Goal: Task Accomplishment & Management: Manage account settings

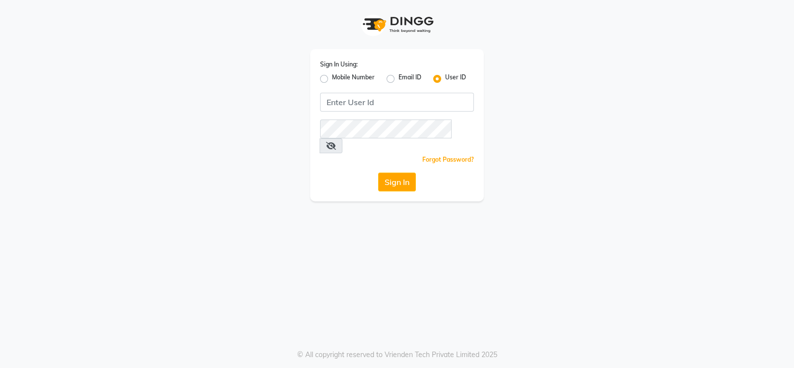
click at [332, 78] on label "Mobile Number" at bounding box center [353, 79] width 43 height 12
click at [332, 78] on input "Mobile Number" at bounding box center [335, 76] width 6 height 6
radio input "true"
radio input "false"
click at [368, 102] on input "Username" at bounding box center [414, 102] width 121 height 19
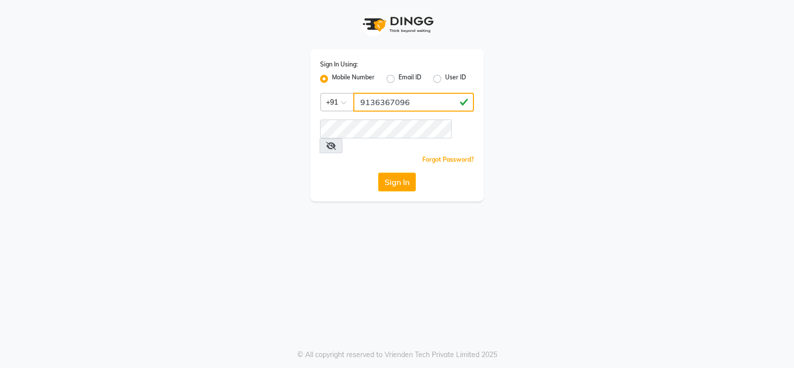
type input "9136367096"
click at [382, 173] on button "Sign In" at bounding box center [397, 182] width 38 height 19
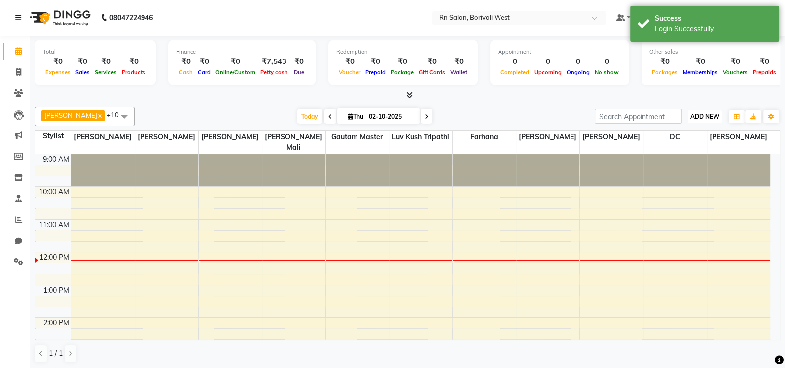
click at [707, 119] on span "ADD NEW" at bounding box center [704, 116] width 29 height 7
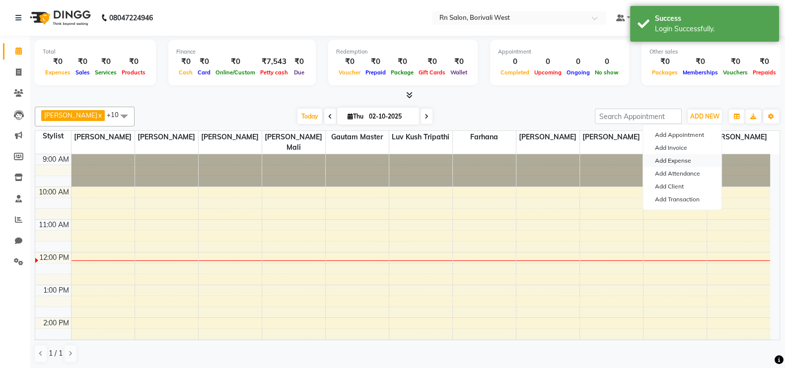
click at [685, 160] on link "Add Expense" at bounding box center [682, 160] width 78 height 13
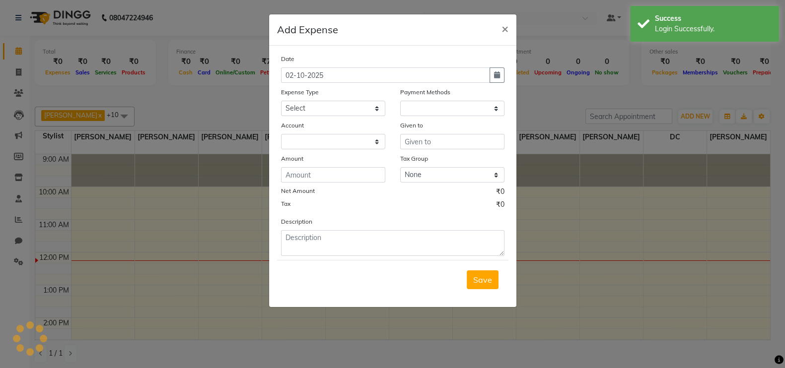
select select "1"
select select "7703"
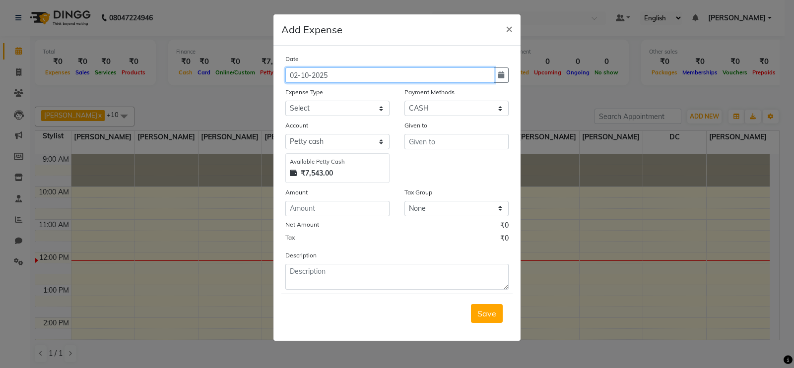
click at [353, 74] on input "02-10-2025" at bounding box center [389, 75] width 209 height 15
click at [504, 77] on icon "button" at bounding box center [502, 74] width 6 height 7
select select "10"
select select "2025"
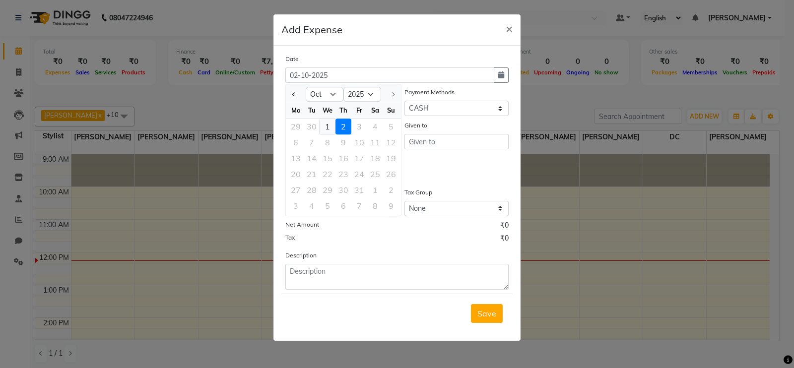
click at [330, 124] on div "1" at bounding box center [328, 127] width 16 height 16
type input "01-10-2025"
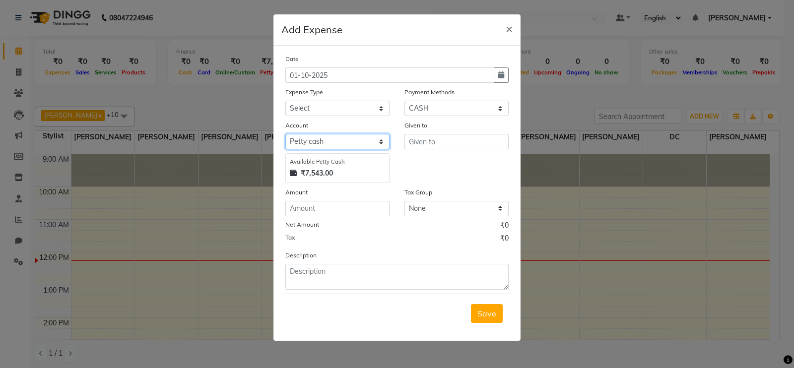
click at [324, 149] on select "Select Petty cash Default account" at bounding box center [337, 141] width 104 height 15
click at [409, 171] on div "Given to" at bounding box center [456, 151] width 119 height 63
click at [442, 138] on input "text" at bounding box center [457, 141] width 104 height 15
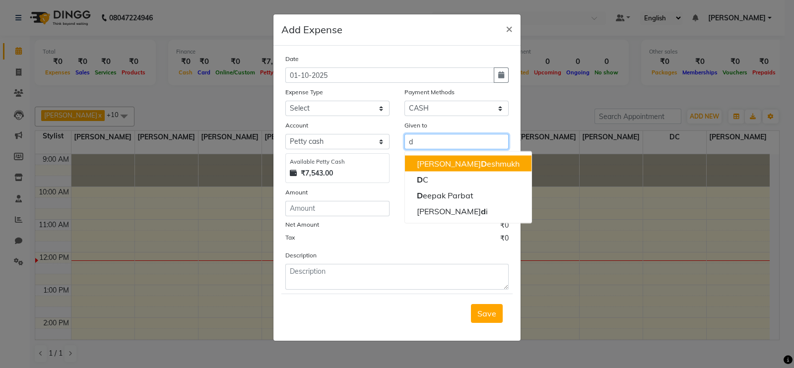
click at [437, 148] on input "d" at bounding box center [457, 141] width 104 height 15
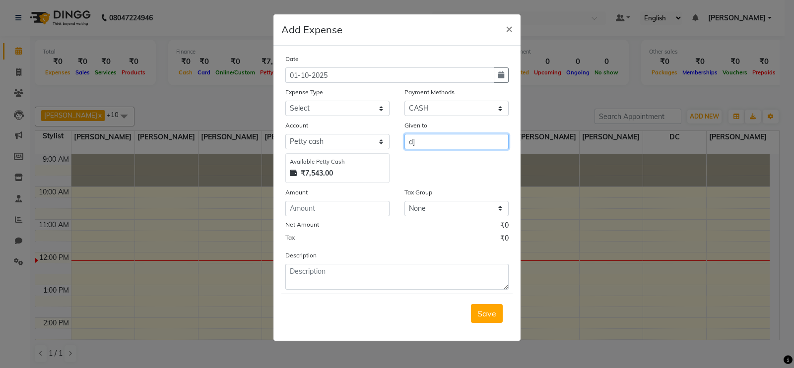
type input "d"
click at [448, 162] on ngb-highlight "Ra vi sharma" at bounding box center [454, 164] width 74 height 10
type input "[PERSON_NAME]"
click at [348, 205] on input "number" at bounding box center [337, 208] width 104 height 15
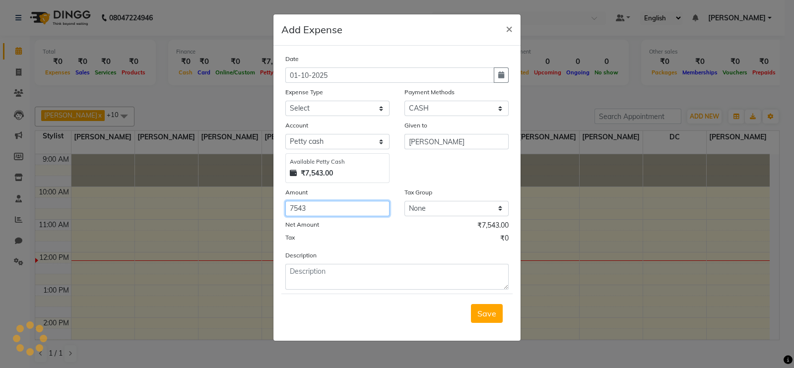
type input "7543"
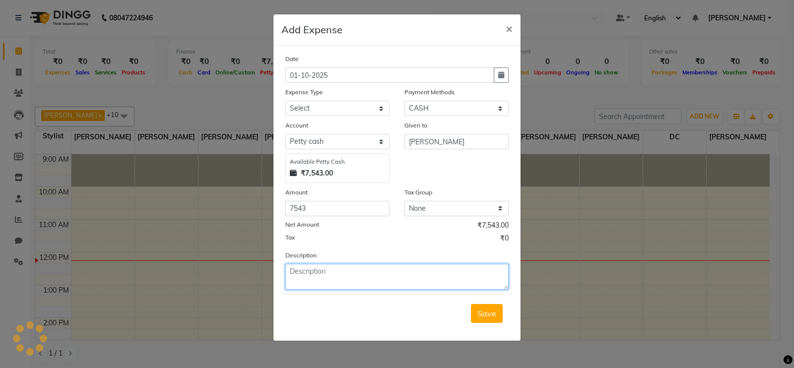
click at [312, 284] on textarea at bounding box center [396, 277] width 223 height 26
type textarea "Cash of 1st October 2025"
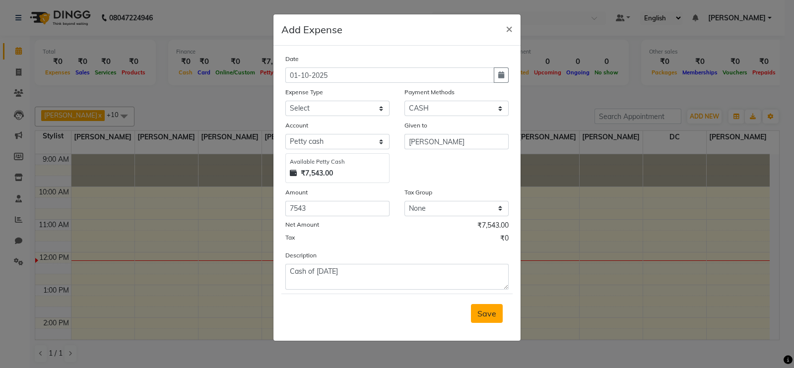
click at [481, 318] on span "Save" at bounding box center [487, 314] width 19 height 10
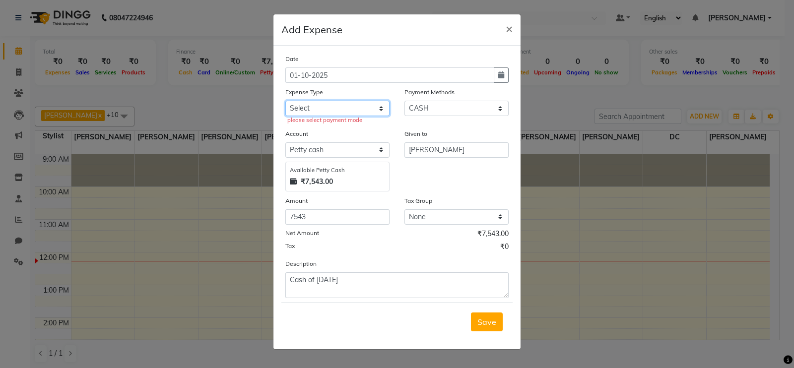
click at [380, 112] on select "Select Advance Salary Bank charges Cash transfer to hub Membership MILK Miscell…" at bounding box center [337, 108] width 104 height 15
select select "24219"
click at [285, 102] on select "Select Advance Salary Bank charges Cash transfer to hub Membership MILK Miscell…" at bounding box center [337, 108] width 104 height 15
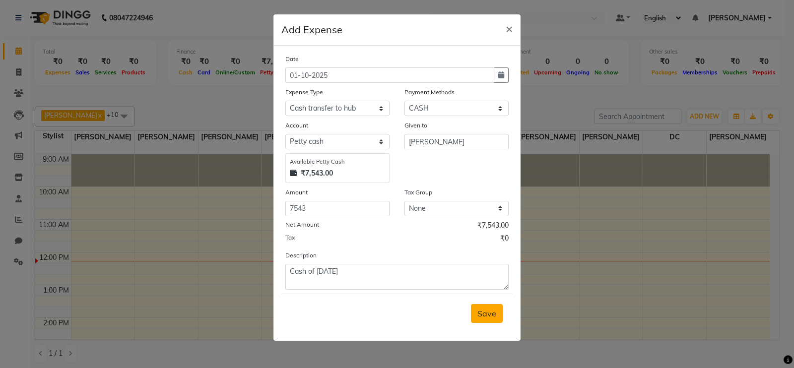
click at [486, 314] on span "Save" at bounding box center [487, 314] width 19 height 10
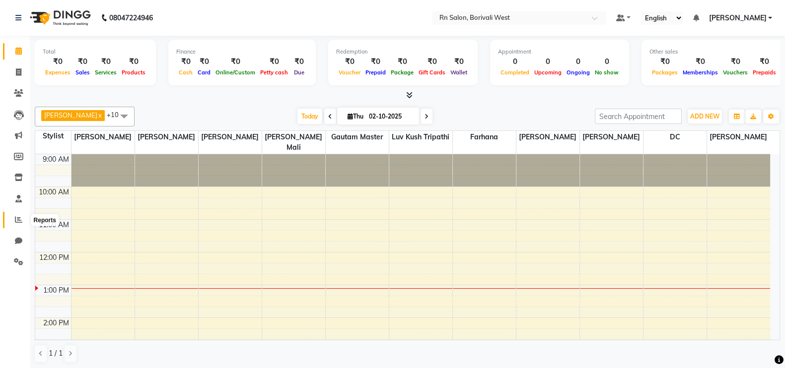
click at [15, 222] on icon at bounding box center [18, 219] width 7 height 7
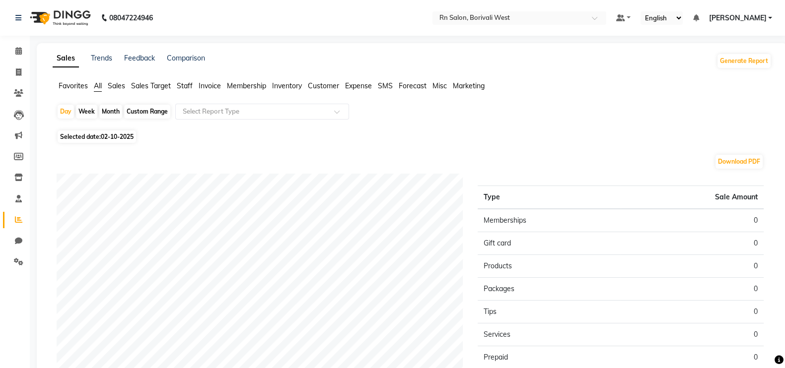
click at [107, 108] on div "Month" at bounding box center [110, 112] width 23 height 14
select select "10"
select select "2025"
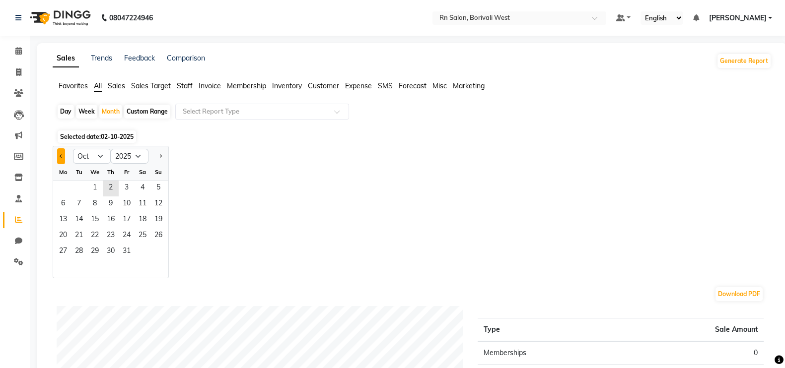
click at [60, 158] on button "Previous month" at bounding box center [61, 156] width 8 height 16
select select "9"
click at [58, 189] on span "1" at bounding box center [63, 189] width 16 height 16
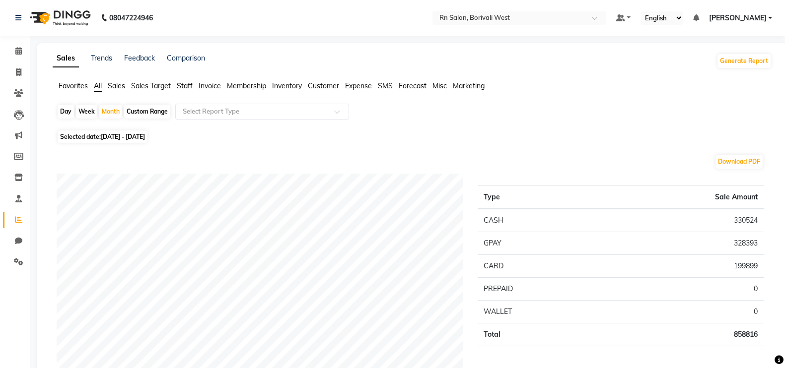
click at [187, 81] on span "Staff" at bounding box center [185, 85] width 16 height 9
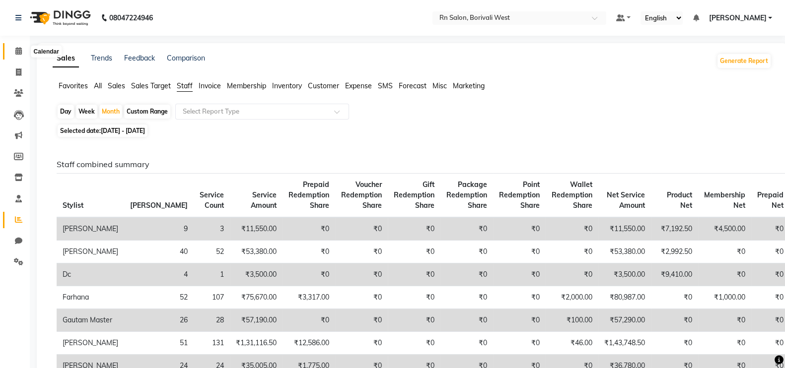
click at [17, 53] on icon at bounding box center [18, 50] width 6 height 7
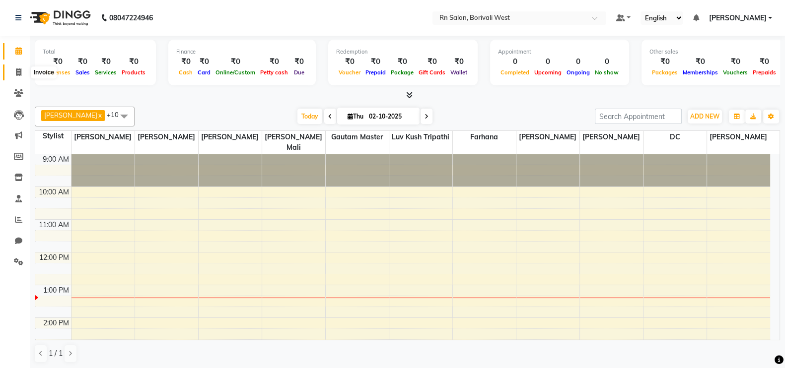
click at [17, 77] on span at bounding box center [18, 72] width 17 height 11
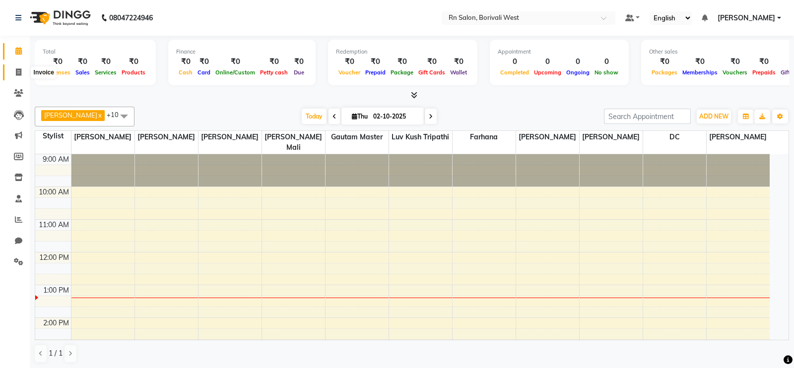
select select "8515"
select select "service"
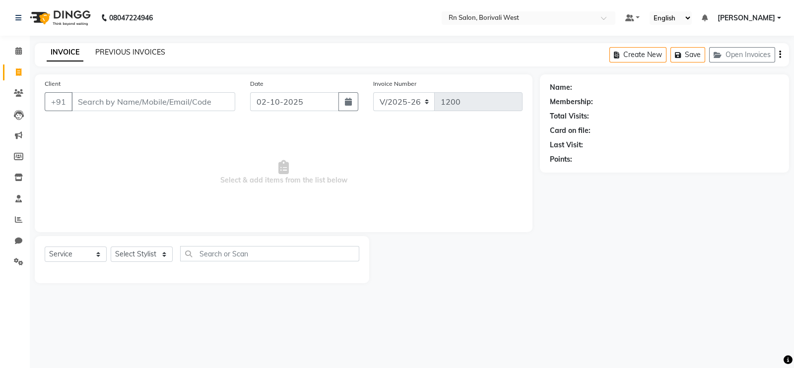
click at [159, 53] on link "PREVIOUS INVOICES" at bounding box center [130, 52] width 70 height 9
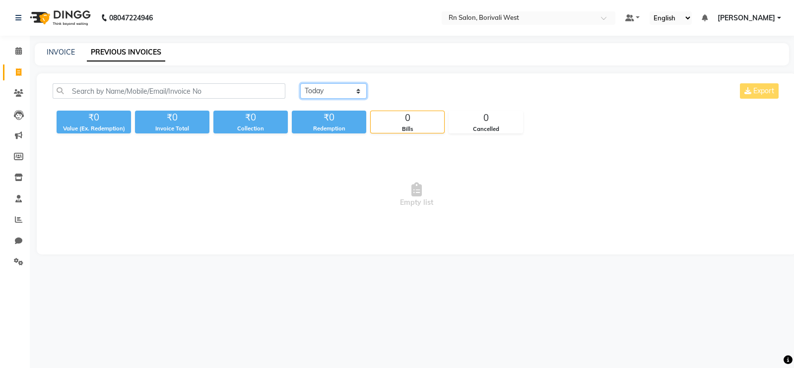
click at [325, 90] on select "Today Yesterday Custom Range" at bounding box center [333, 90] width 67 height 15
select select "range"
click at [300, 83] on select "Today Yesterday Custom Range" at bounding box center [333, 90] width 67 height 15
click at [401, 93] on input "02-10-2025" at bounding box center [415, 91] width 70 height 14
select select "10"
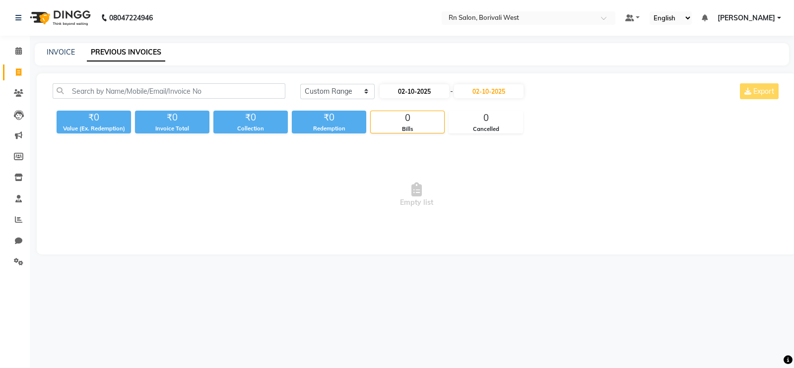
select select "2025"
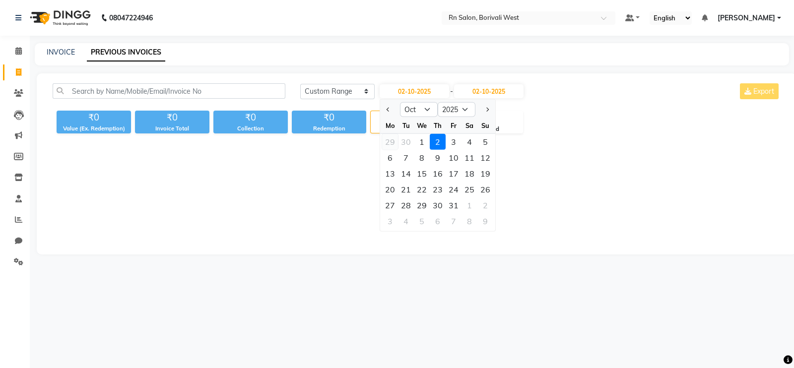
click at [388, 140] on div "29" at bounding box center [390, 142] width 16 height 16
type input "29-09-2025"
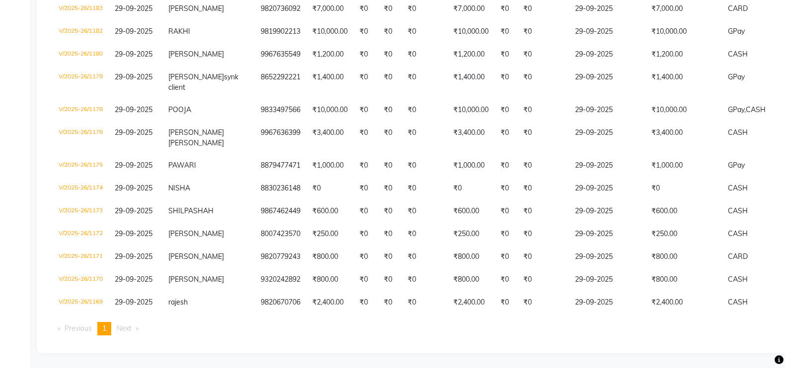
scroll to position [683, 0]
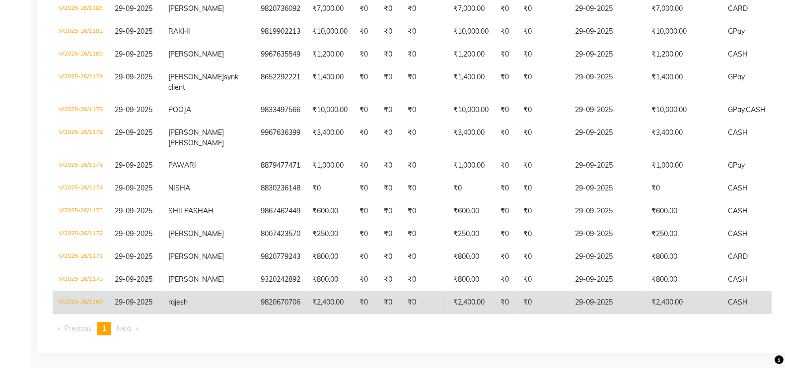
click at [405, 293] on td "₹0" at bounding box center [425, 302] width 46 height 23
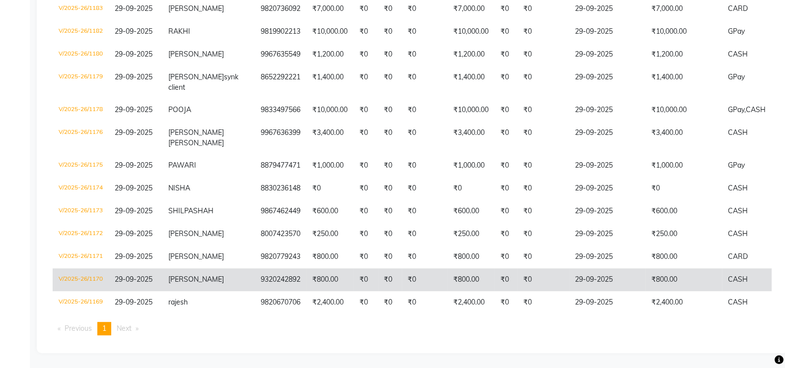
click at [378, 269] on td "₹0" at bounding box center [390, 280] width 24 height 23
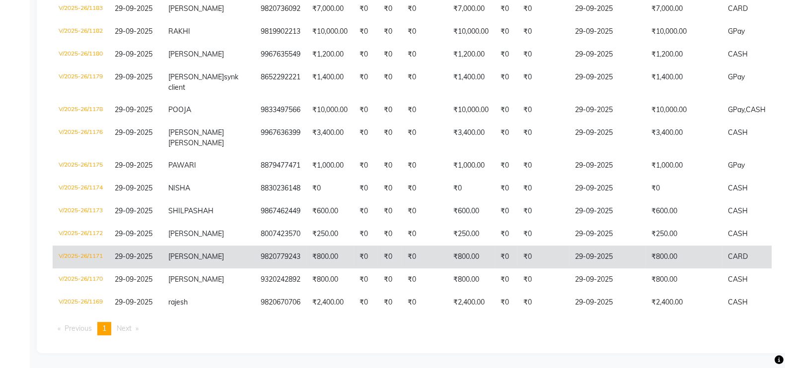
click at [306, 250] on td "₹800.00" at bounding box center [329, 257] width 47 height 23
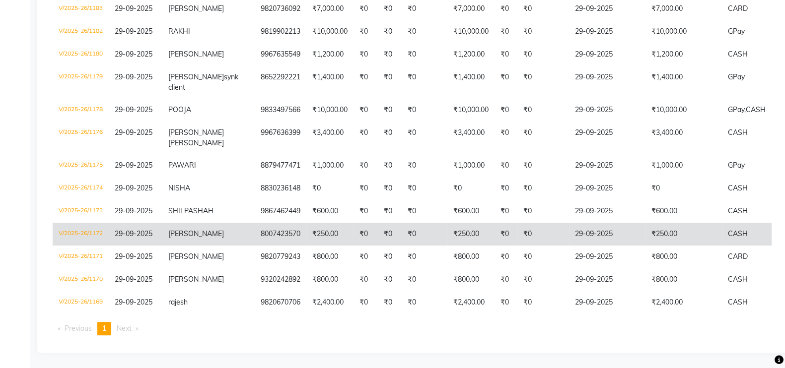
click at [255, 228] on td "8007423570" at bounding box center [281, 234] width 52 height 23
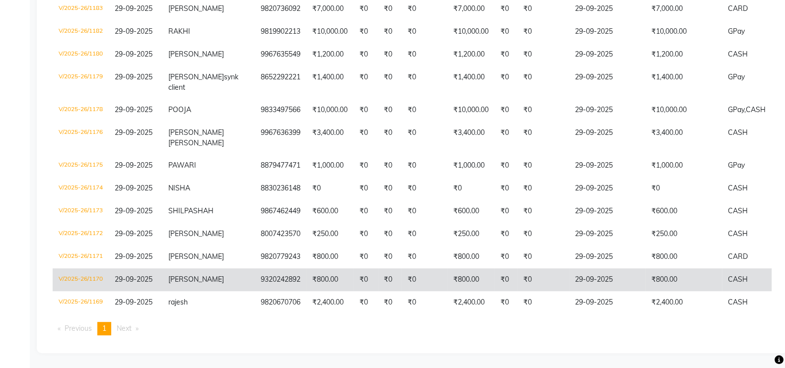
scroll to position [621, 0]
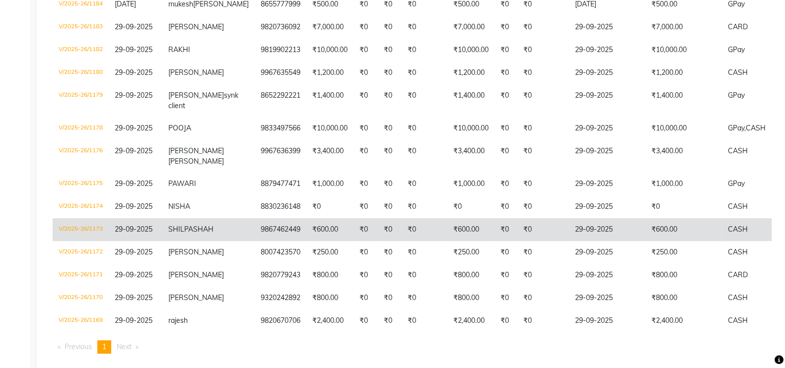
click at [199, 241] on td "SHILPA SHAH" at bounding box center [208, 229] width 92 height 23
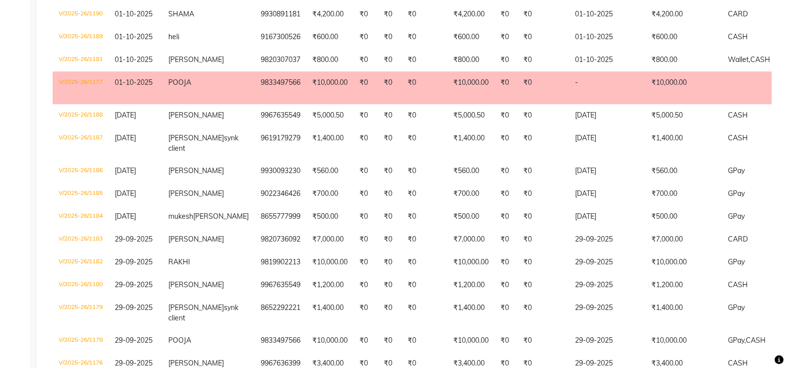
scroll to position [434, 0]
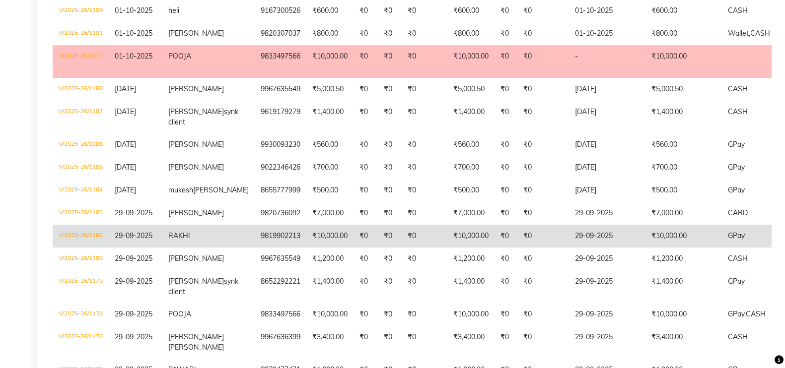
click at [190, 240] on span "RAKHI" at bounding box center [179, 235] width 22 height 9
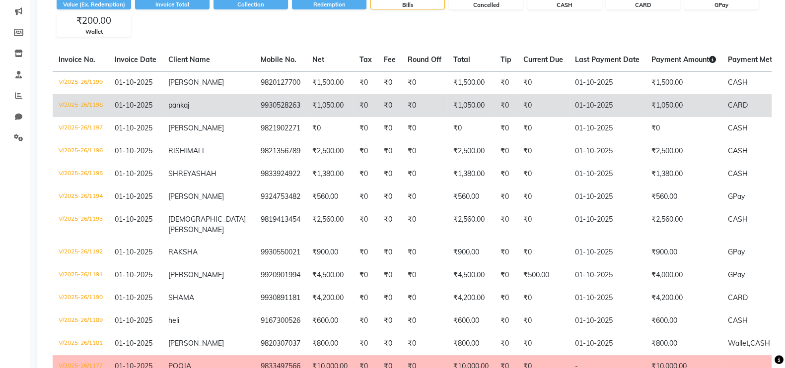
scroll to position [0, 0]
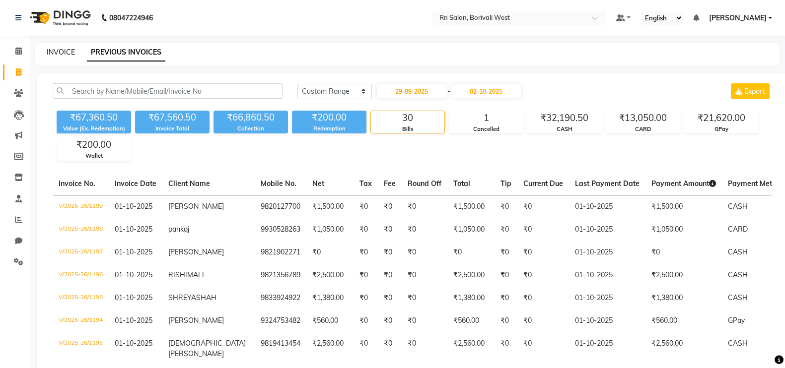
click at [51, 50] on link "INVOICE" at bounding box center [61, 52] width 28 height 9
select select "service"
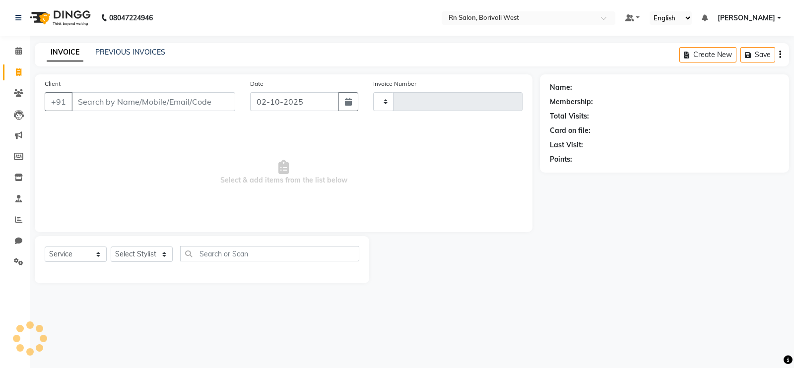
type input "1200"
select select "8515"
click at [127, 103] on input "Client" at bounding box center [153, 101] width 164 height 19
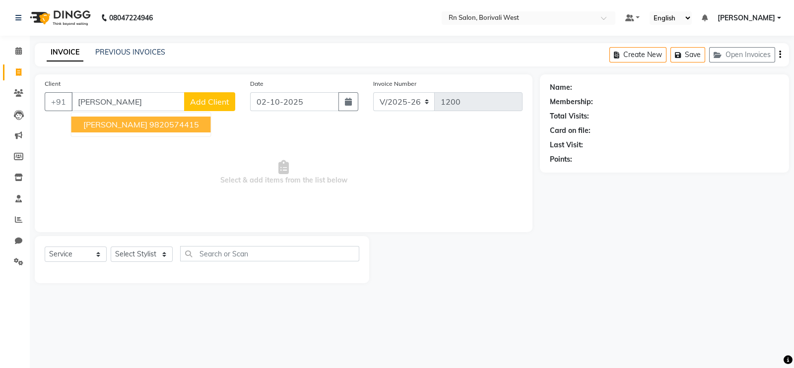
click at [184, 127] on ngb-highlight "9820574415" at bounding box center [174, 125] width 50 height 10
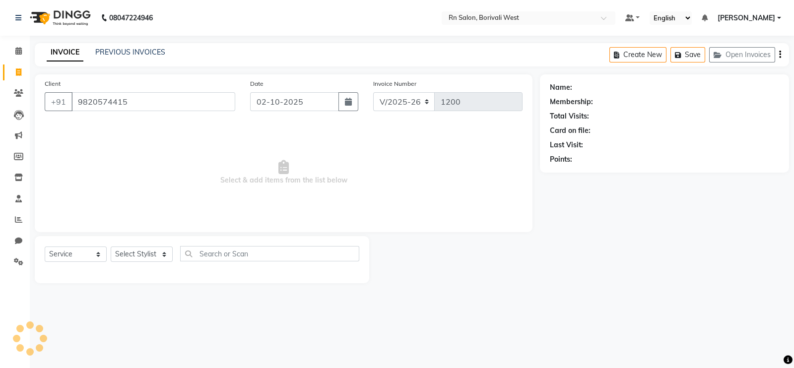
type input "9820574415"
select select "1: Object"
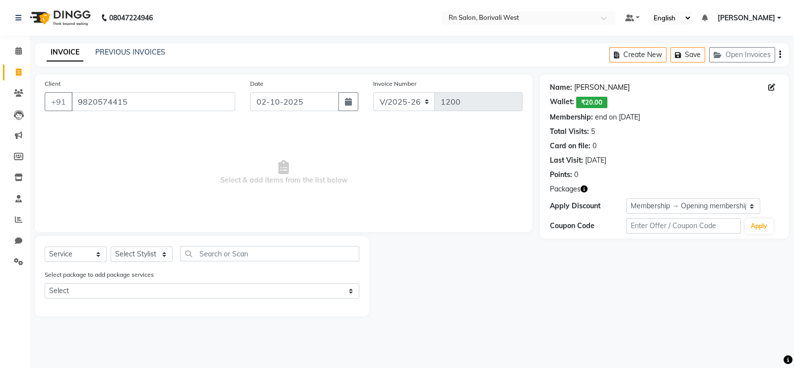
click at [599, 87] on link "Kavin Dharia" at bounding box center [602, 87] width 56 height 10
click at [142, 252] on select "Select Stylist Arpita Deshmukh Beena jaiswar DC Deepak Parbat Farhana Gautam ma…" at bounding box center [142, 254] width 62 height 15
select select "83942"
click at [111, 247] on select "Select Stylist Arpita Deshmukh Beena jaiswar DC Deepak Parbat Farhana Gautam ma…" at bounding box center [142, 254] width 62 height 15
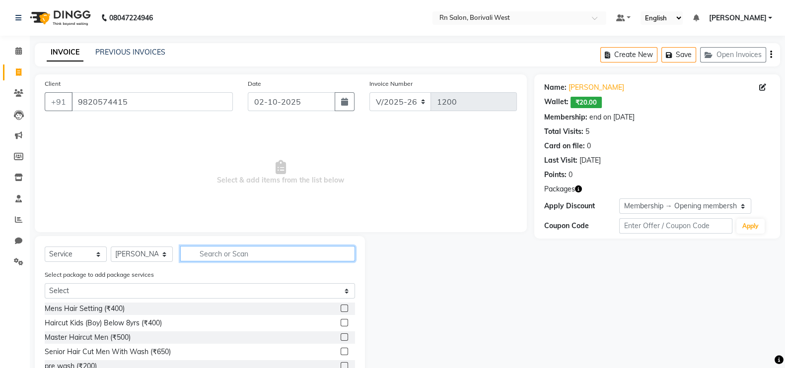
click at [224, 256] on input "text" at bounding box center [267, 253] width 175 height 15
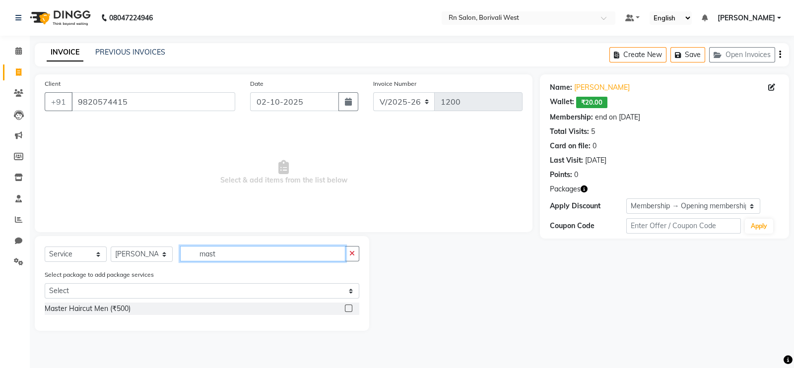
type input "mast"
click at [349, 311] on label at bounding box center [348, 308] width 7 height 7
click at [349, 311] on input "checkbox" at bounding box center [348, 309] width 6 height 6
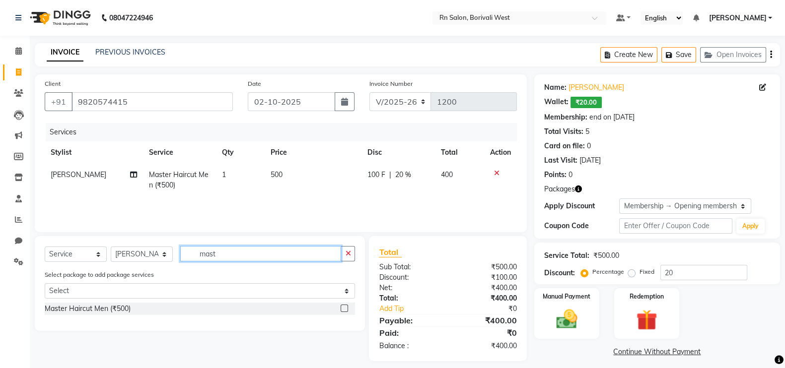
checkbox input "false"
click at [245, 256] on input "mast" at bounding box center [260, 253] width 161 height 15
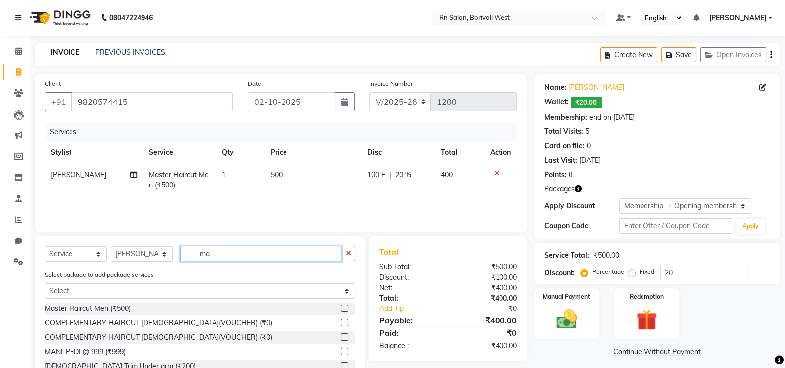
type input "m"
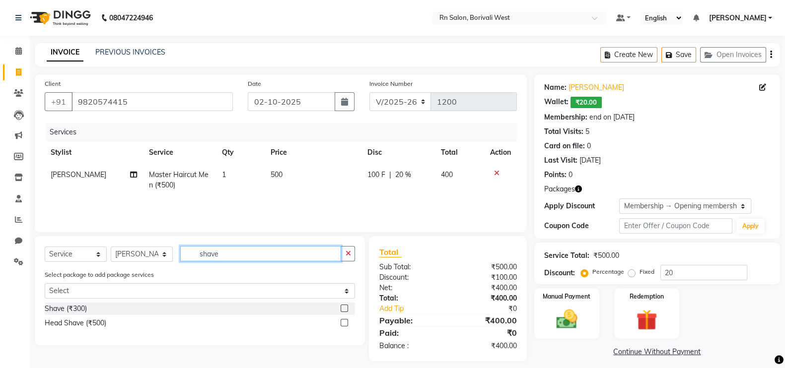
type input "shave"
click at [345, 309] on label at bounding box center [344, 308] width 7 height 7
click at [345, 309] on input "checkbox" at bounding box center [344, 309] width 6 height 6
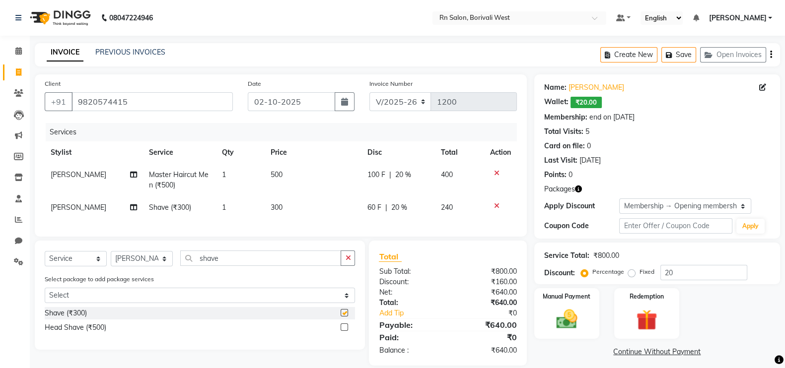
checkbox input "false"
click at [496, 206] on icon at bounding box center [496, 206] width 5 height 7
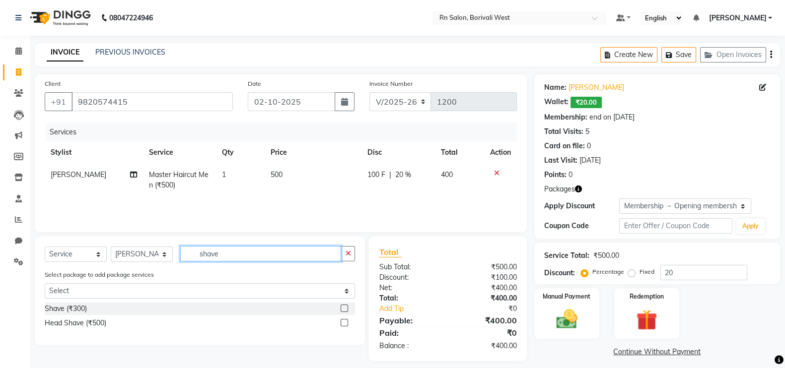
click at [302, 252] on input "shave" at bounding box center [260, 253] width 161 height 15
type input "s"
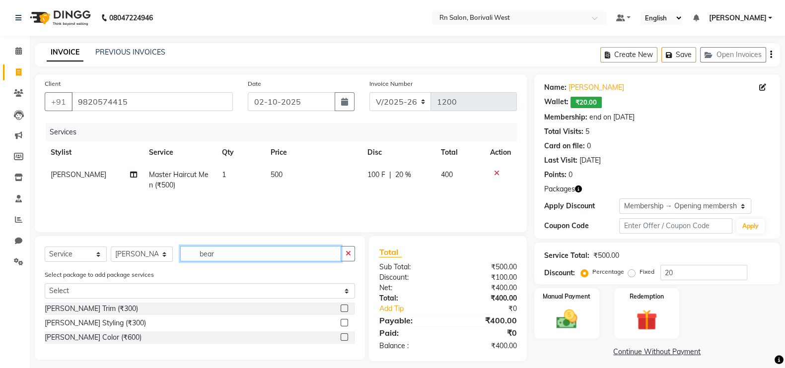
type input "bear"
click at [345, 320] on label at bounding box center [344, 322] width 7 height 7
click at [345, 320] on input "checkbox" at bounding box center [344, 323] width 6 height 6
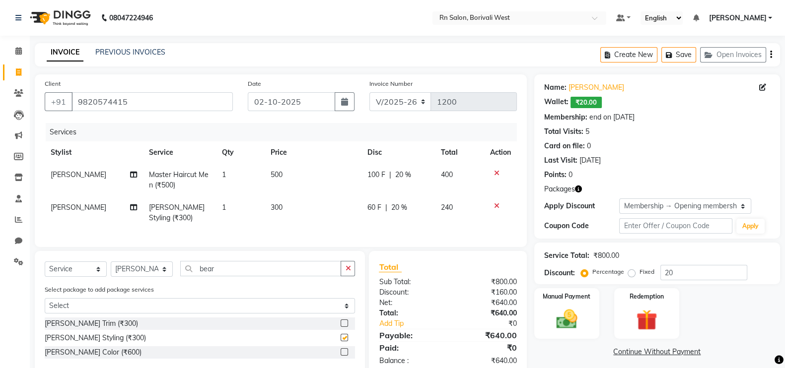
checkbox input "false"
click at [139, 101] on input "9820574415" at bounding box center [151, 101] width 161 height 19
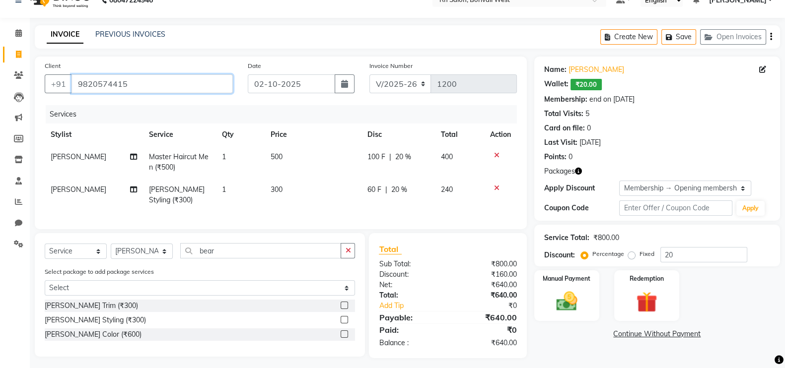
scroll to position [32, 0]
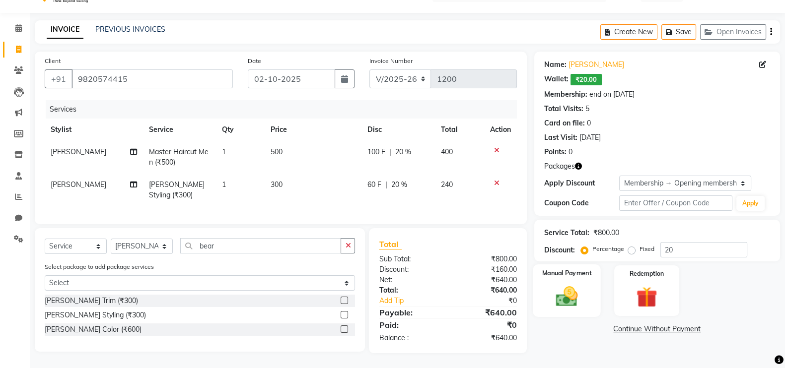
click at [564, 290] on img at bounding box center [566, 296] width 35 height 25
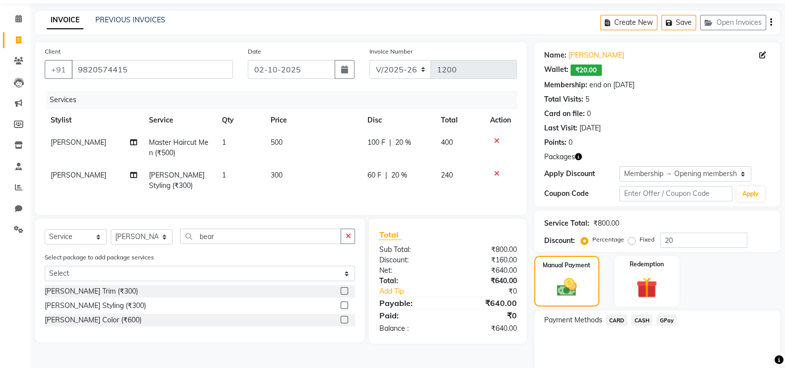
click at [752, 284] on div "Manual Payment Redemption" at bounding box center [657, 281] width 261 height 51
click at [621, 286] on div "Redemption" at bounding box center [647, 281] width 68 height 53
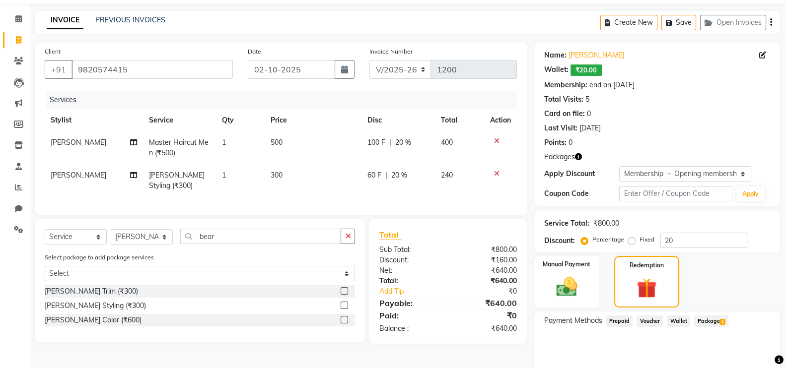
click at [703, 321] on span "Package 1" at bounding box center [711, 321] width 34 height 11
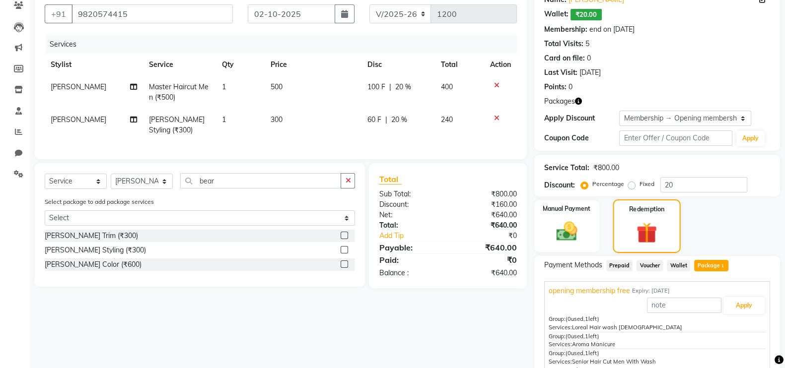
scroll to position [13, 0]
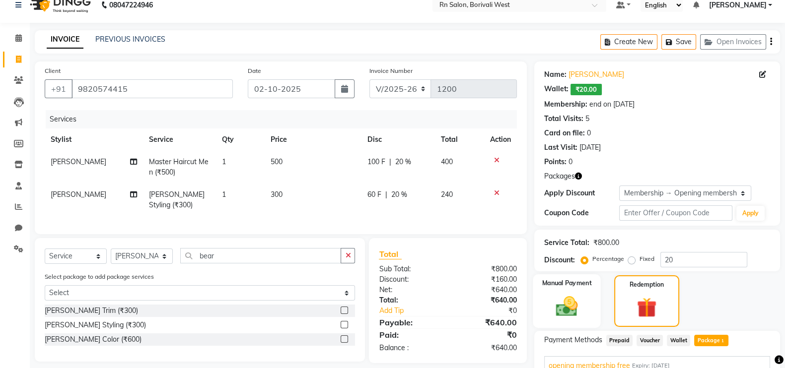
click at [588, 312] on div "Manual Payment" at bounding box center [567, 302] width 68 height 54
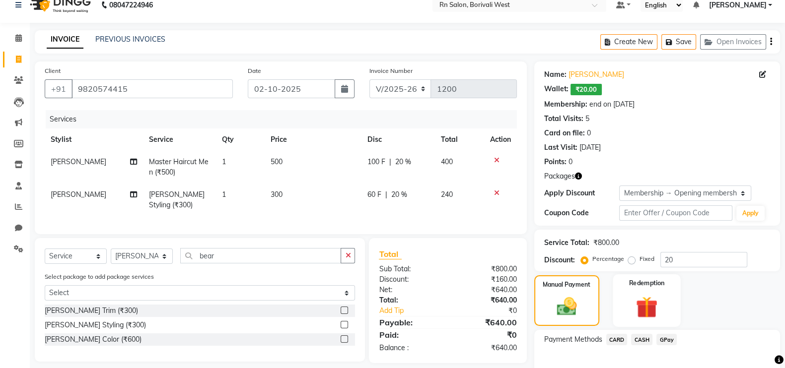
click at [647, 317] on img at bounding box center [646, 307] width 35 height 27
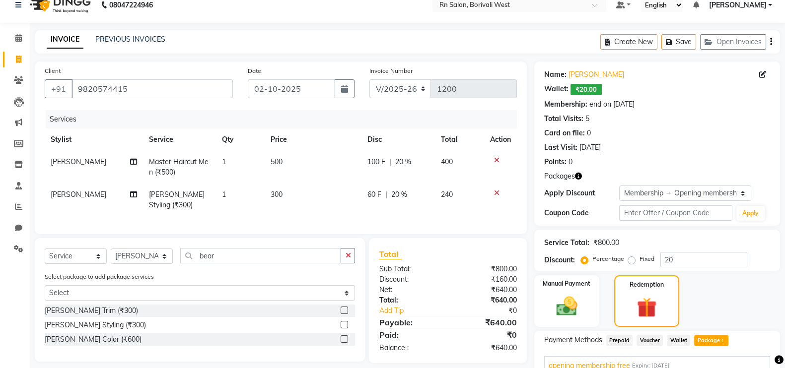
click at [677, 340] on span "Wallet" at bounding box center [678, 340] width 23 height 11
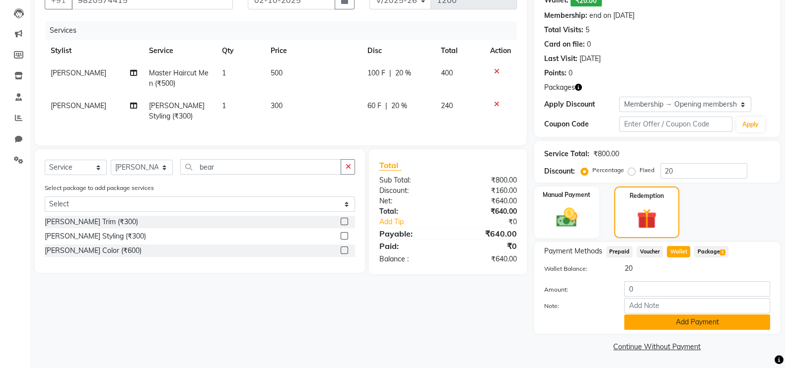
scroll to position [104, 0]
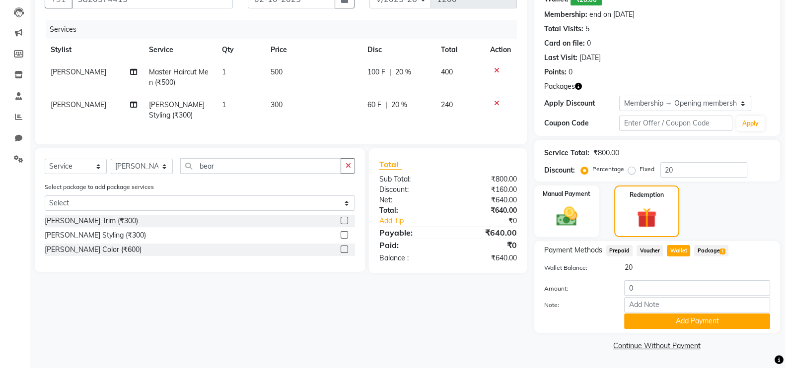
click at [645, 295] on div "Amount: 0" at bounding box center [657, 289] width 241 height 17
click at [639, 289] on input "0" at bounding box center [697, 288] width 146 height 15
type input "20"
click at [688, 325] on button "Add Payment" at bounding box center [697, 321] width 146 height 15
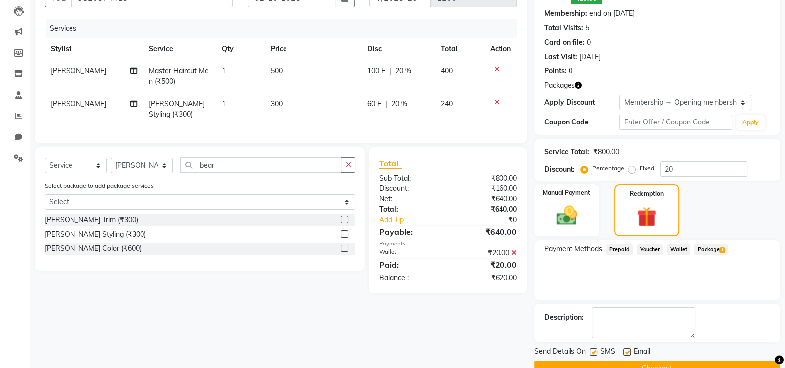
scroll to position [126, 0]
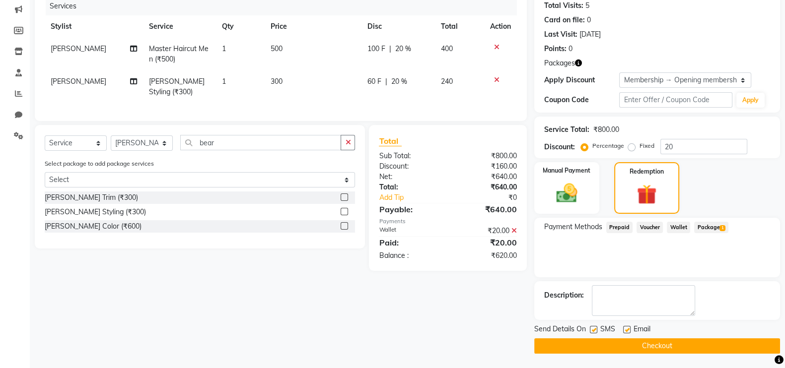
click at [628, 331] on label at bounding box center [626, 329] width 7 height 7
click at [628, 331] on input "checkbox" at bounding box center [626, 330] width 6 height 6
checkbox input "false"
click at [560, 179] on div "Manual Payment" at bounding box center [567, 188] width 68 height 54
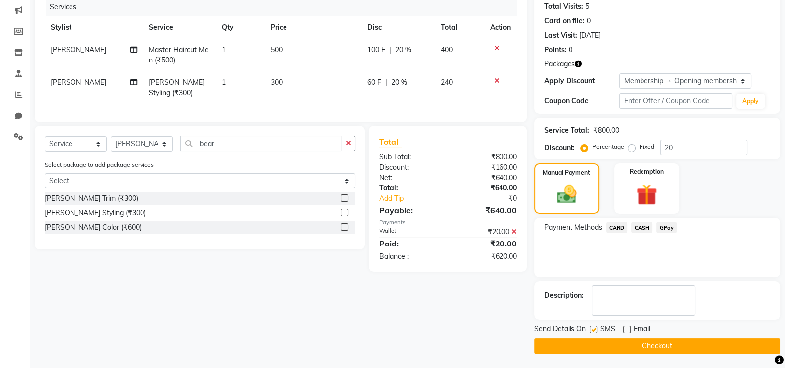
click at [643, 227] on span "CASH" at bounding box center [641, 227] width 21 height 11
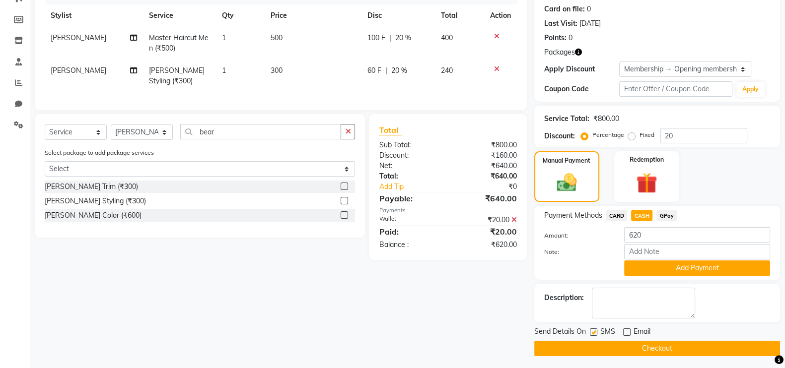
scroll to position [141, 0]
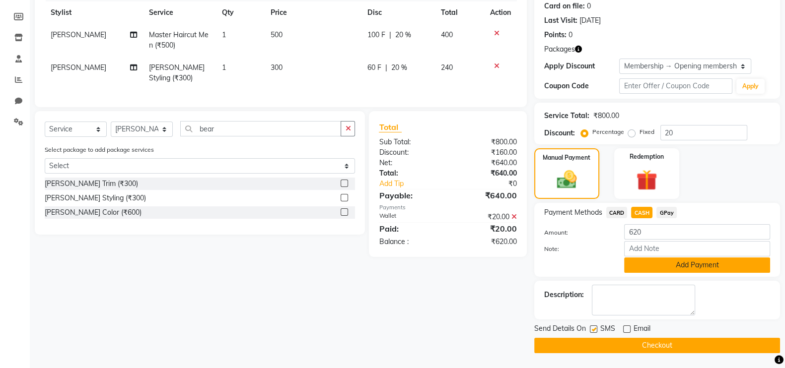
click at [654, 264] on button "Add Payment" at bounding box center [697, 265] width 146 height 15
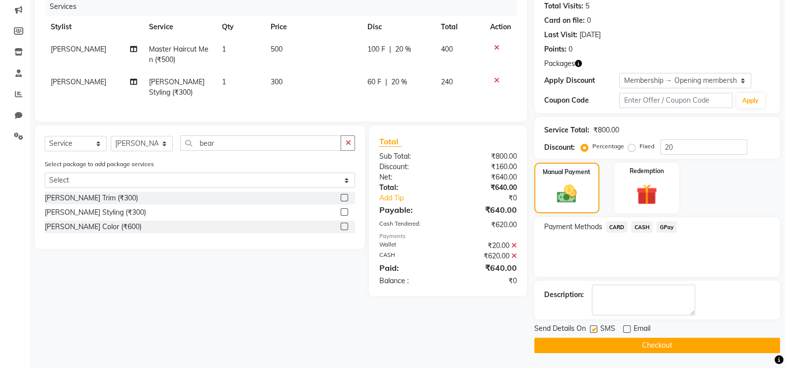
scroll to position [125, 0]
click at [650, 341] on button "Checkout" at bounding box center [657, 346] width 246 height 15
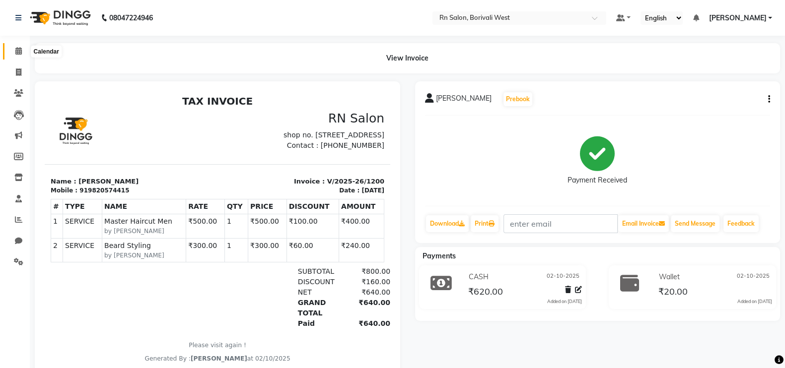
click at [16, 47] on icon at bounding box center [18, 50] width 6 height 7
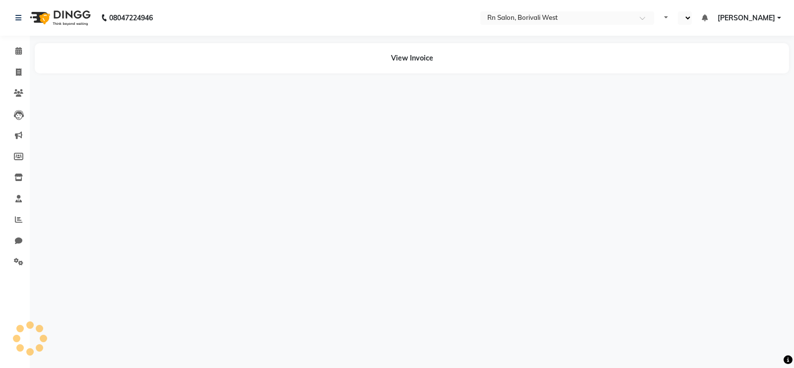
select select "en"
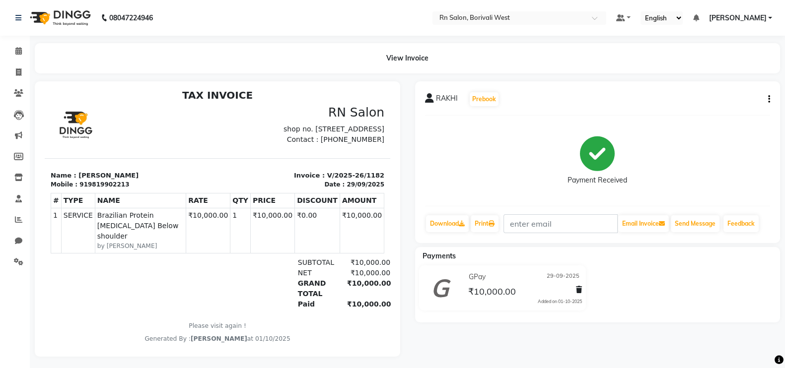
scroll to position [7, 0]
click at [768, 100] on icon "button" at bounding box center [769, 99] width 2 height 0
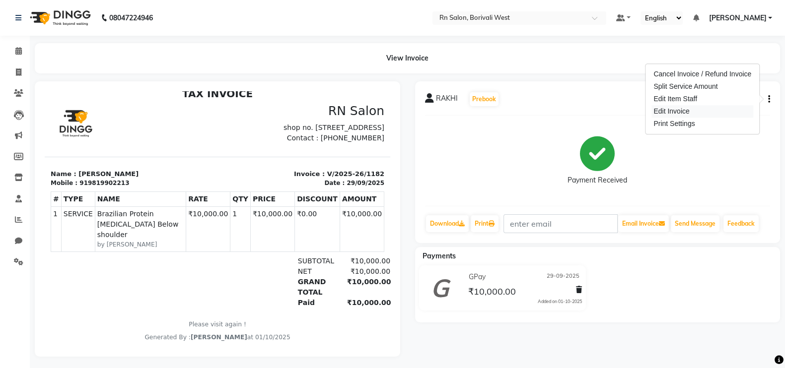
click at [673, 108] on div "Edit Invoice" at bounding box center [702, 111] width 102 height 12
select select "service"
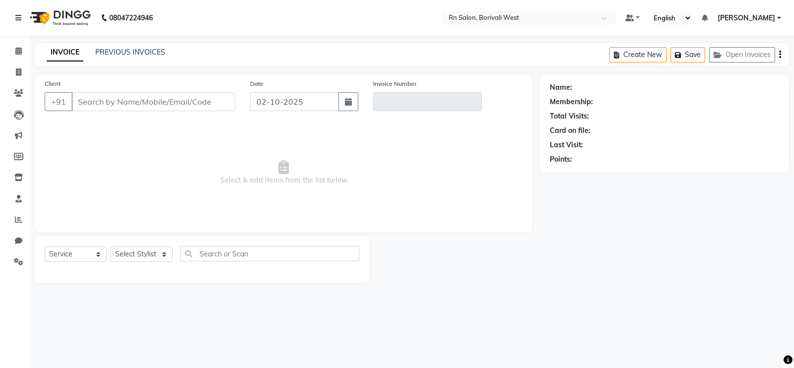
type input "9819902213"
type input "V/2025-26/1182"
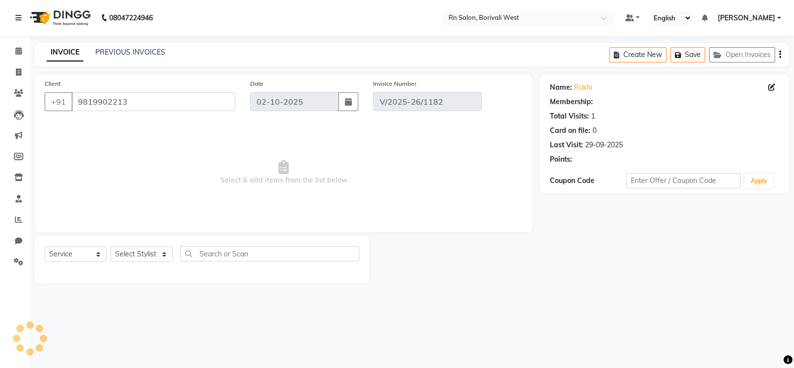
type input "29-09-2025"
select select "select"
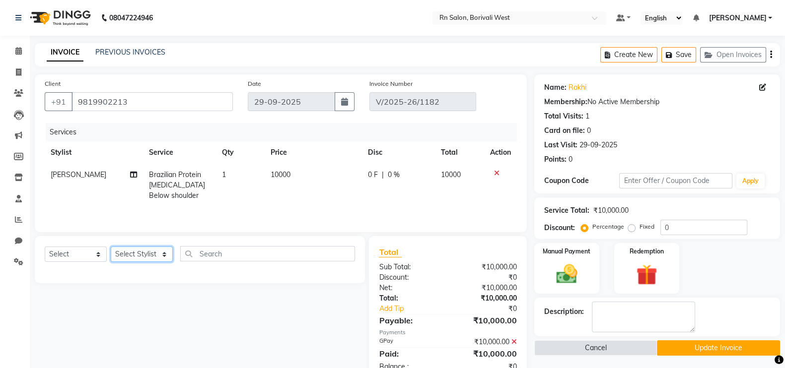
click at [151, 257] on select "Select Stylist Arpita Deshmukh Beena jaiswar DC Deepak Parbat Farhana Gautam ma…" at bounding box center [142, 254] width 62 height 15
select select "84270"
click at [111, 249] on select "Select Stylist Arpita Deshmukh Beena jaiswar DC Deepak Parbat Farhana Gautam ma…" at bounding box center [142, 254] width 62 height 15
click at [79, 254] on select "Select Service Product Membership Package Voucher Prepaid Gift Card" at bounding box center [76, 254] width 62 height 15
select select "service"
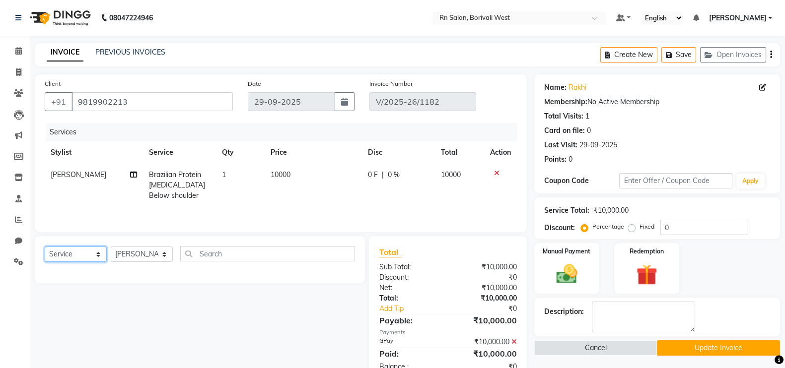
click at [45, 249] on select "Select Service Product Membership Package Voucher Prepaid Gift Card" at bounding box center [76, 254] width 62 height 15
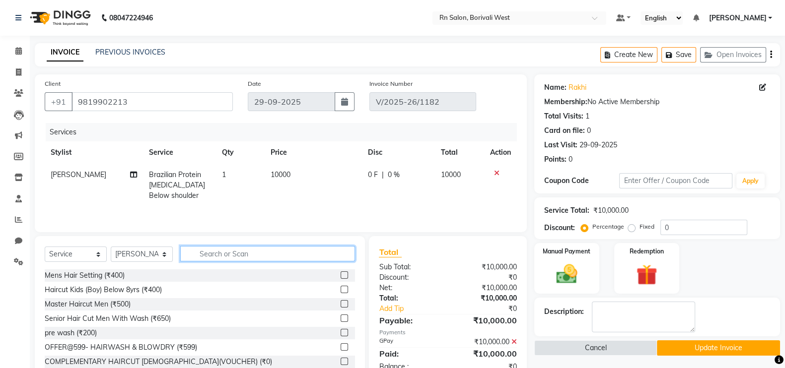
click at [221, 251] on input "text" at bounding box center [267, 253] width 175 height 15
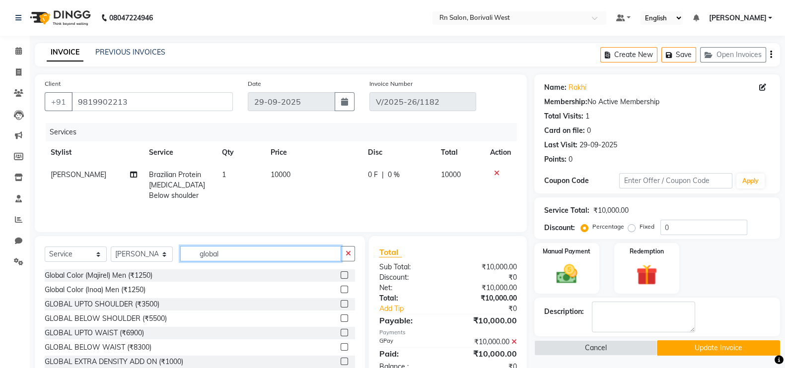
type input "global"
click at [341, 322] on label at bounding box center [344, 318] width 7 height 7
click at [341, 322] on input "checkbox" at bounding box center [344, 319] width 6 height 6
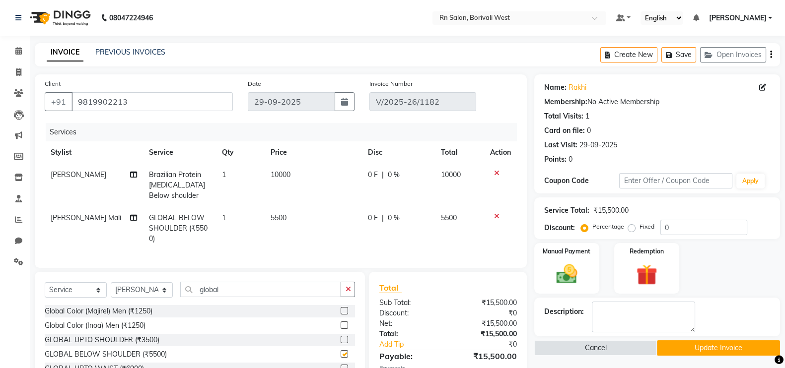
checkbox input "false"
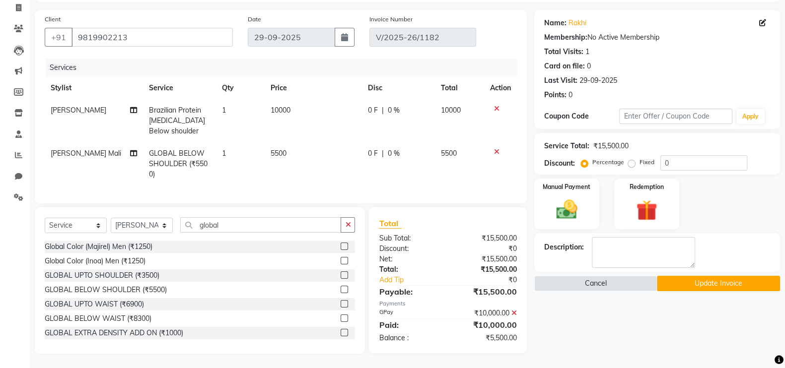
click at [293, 110] on td "10000" at bounding box center [313, 120] width 97 height 43
select select "83942"
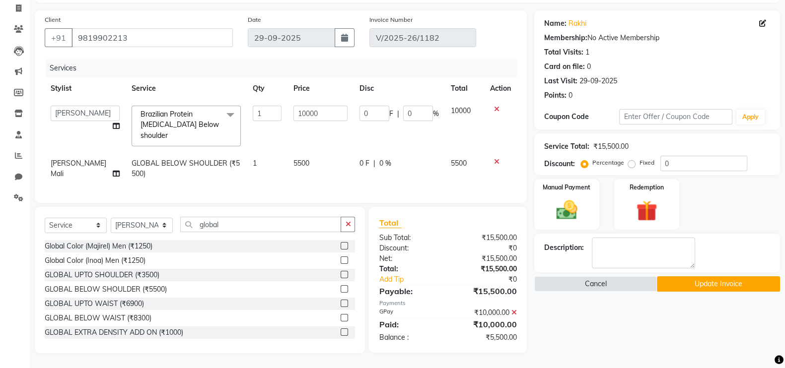
scroll to position [63, 0]
click at [329, 117] on input "10000" at bounding box center [320, 114] width 54 height 15
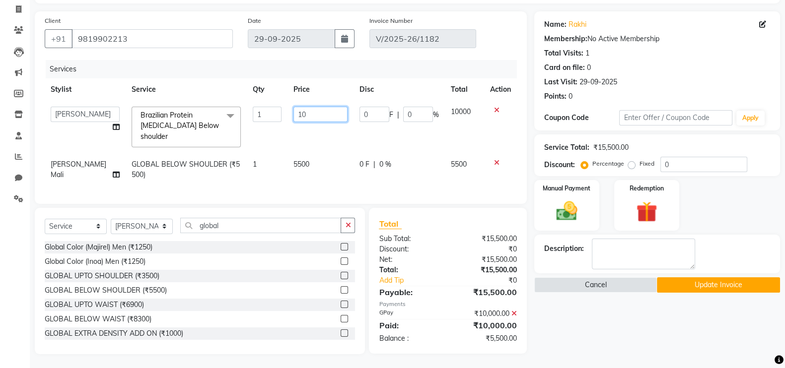
type input "1"
type input "9500"
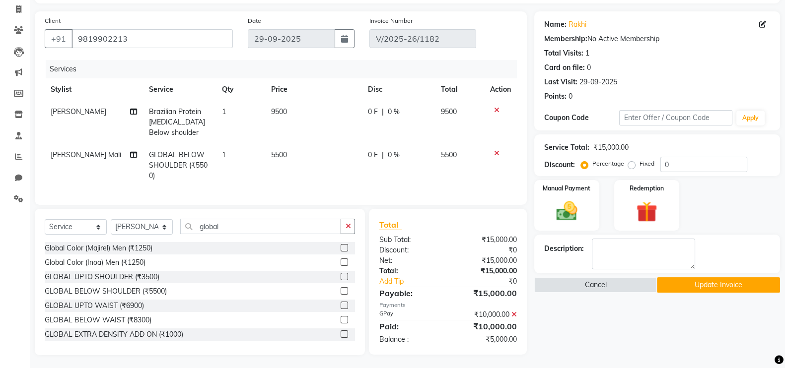
click at [588, 343] on div "Name: Rakhi Membership: No Active Membership Total Visits: 1 Card on file: 0 La…" at bounding box center [660, 183] width 253 height 344
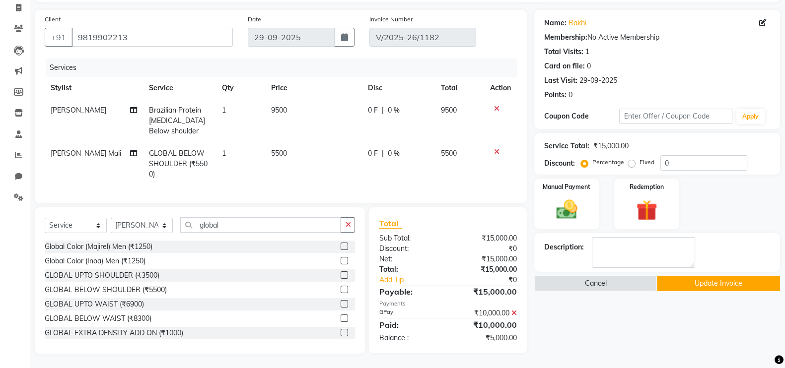
click at [514, 314] on icon at bounding box center [513, 313] width 5 height 7
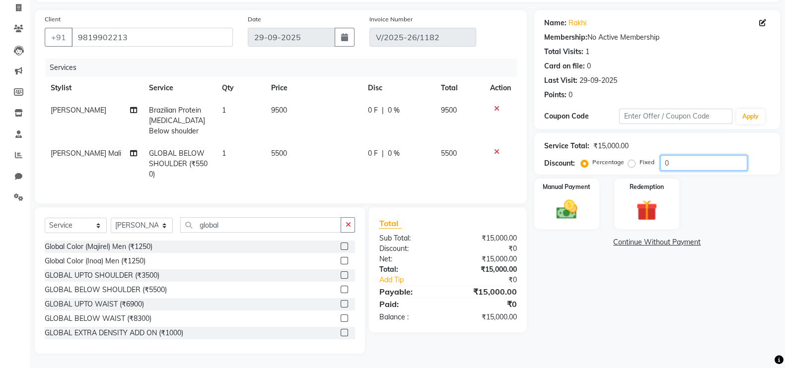
click at [687, 162] on input "0" at bounding box center [703, 162] width 87 height 15
type input "1"
type input "3"
click at [285, 106] on span "9500" at bounding box center [279, 110] width 16 height 9
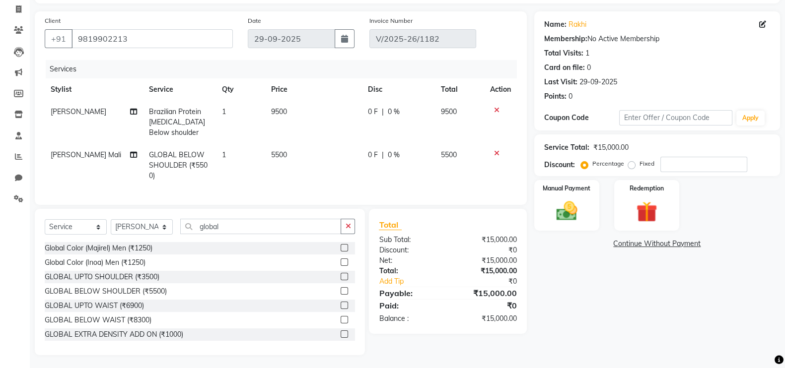
select select "83942"
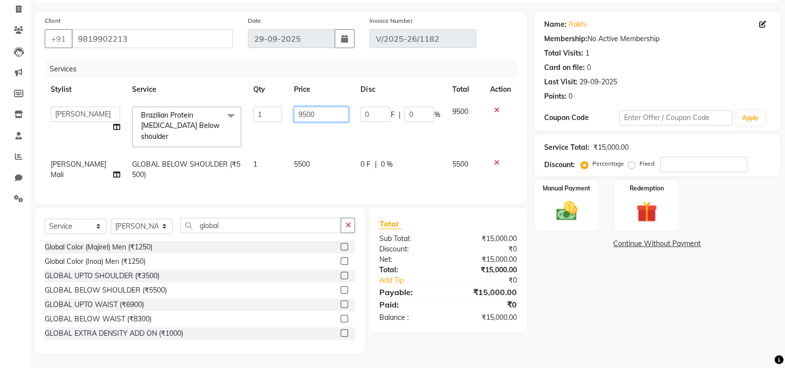
click at [318, 107] on input "9500" at bounding box center [321, 114] width 55 height 15
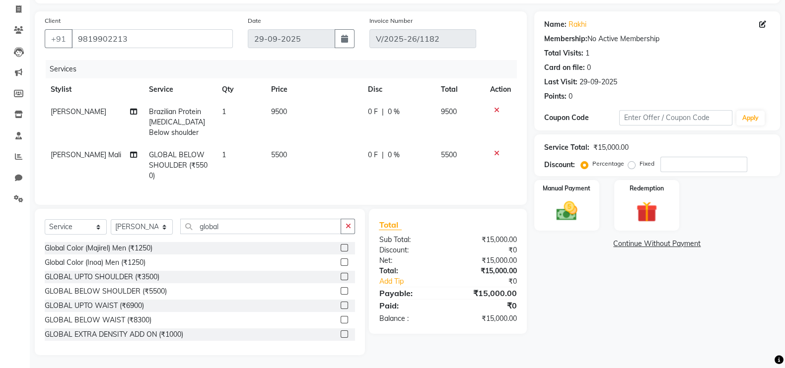
click at [368, 108] on span "0 F" at bounding box center [373, 112] width 10 height 10
select select "83942"
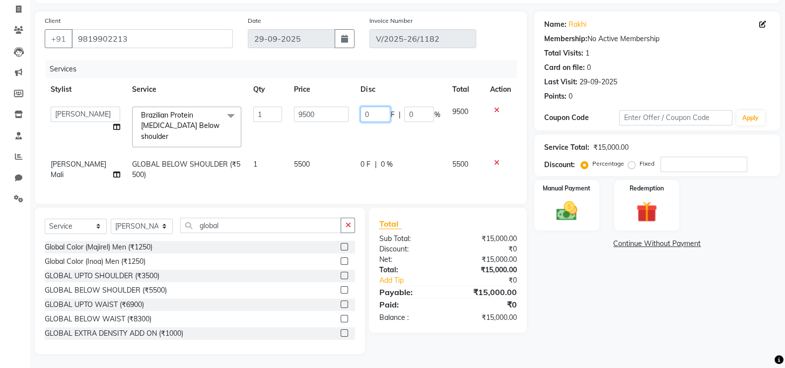
click at [386, 109] on input "0" at bounding box center [375, 114] width 30 height 15
type input "2500"
click at [690, 318] on div "Name: Rakhi Membership: No Active Membership Total Visits: 1 Card on file: 0 La…" at bounding box center [660, 182] width 253 height 343
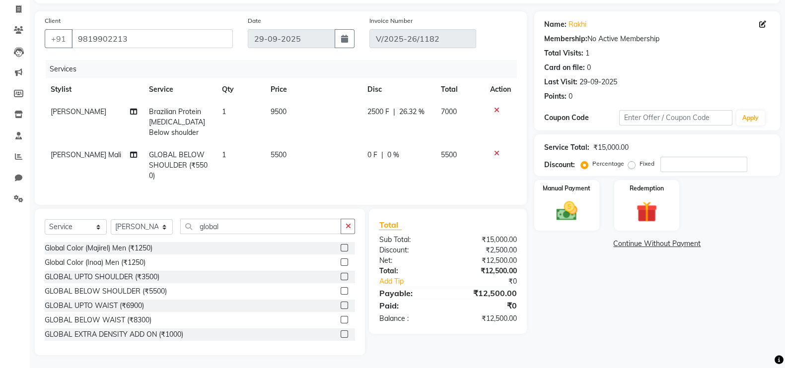
click at [367, 147] on td "0 F | 0 %" at bounding box center [398, 165] width 74 height 43
select select "84270"
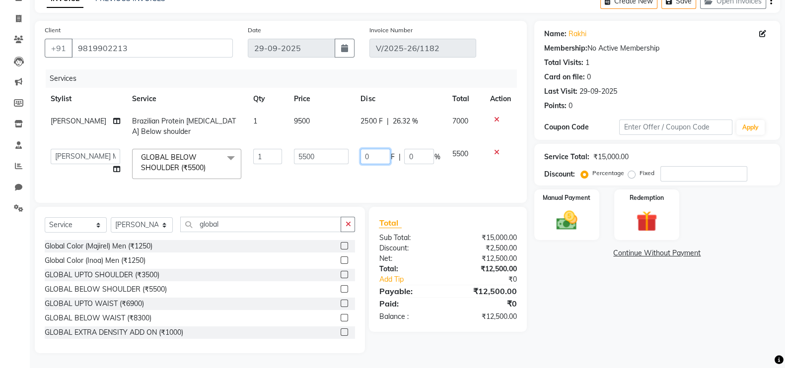
click at [378, 149] on input "0" at bounding box center [375, 156] width 30 height 15
type input "2500"
click at [642, 304] on div "Name: Rakhi Membership: No Active Membership Total Visits: 1 Card on file: 0 La…" at bounding box center [660, 187] width 253 height 333
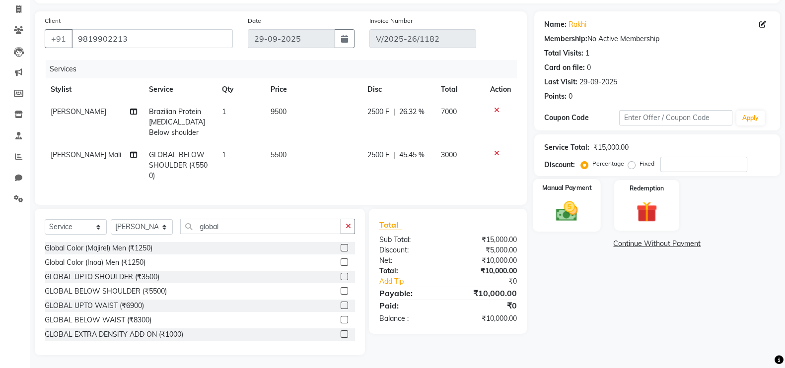
click at [573, 209] on img at bounding box center [566, 211] width 35 height 25
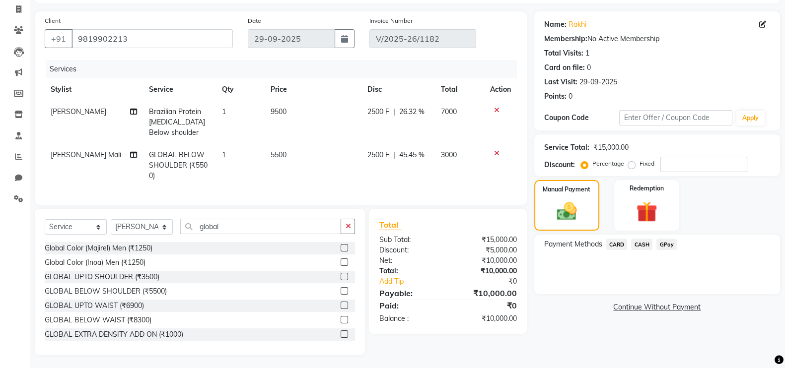
click at [665, 248] on span "GPay" at bounding box center [666, 244] width 20 height 11
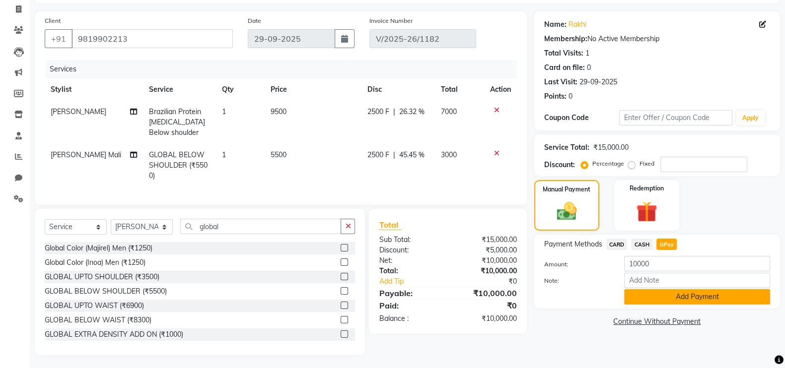
click at [673, 297] on button "Add Payment" at bounding box center [697, 296] width 146 height 15
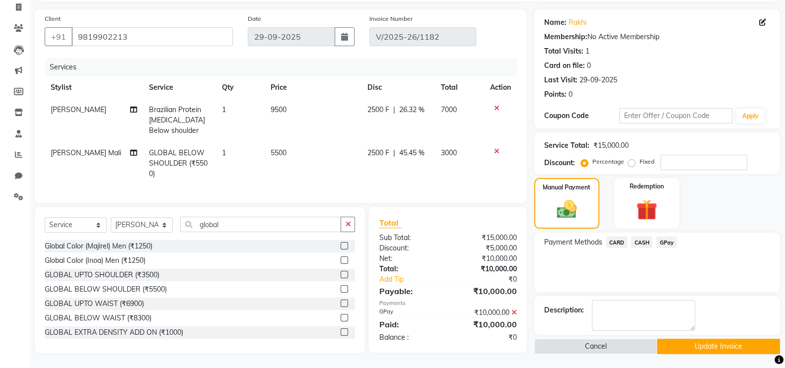
scroll to position [66, 0]
click at [710, 343] on button "Update Invoice" at bounding box center [718, 346] width 123 height 15
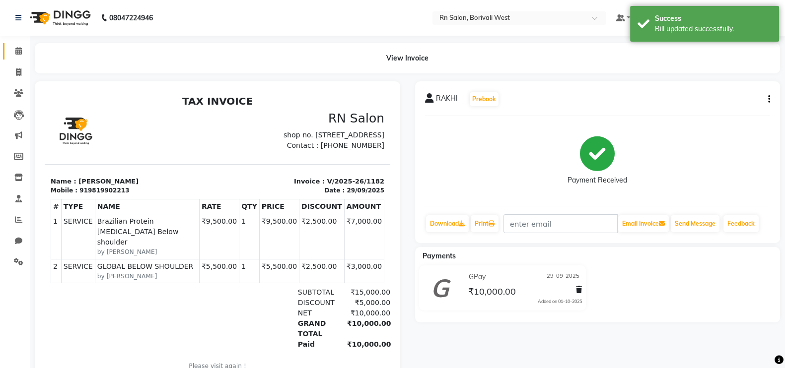
click at [21, 44] on link "Calendar" at bounding box center [15, 51] width 24 height 16
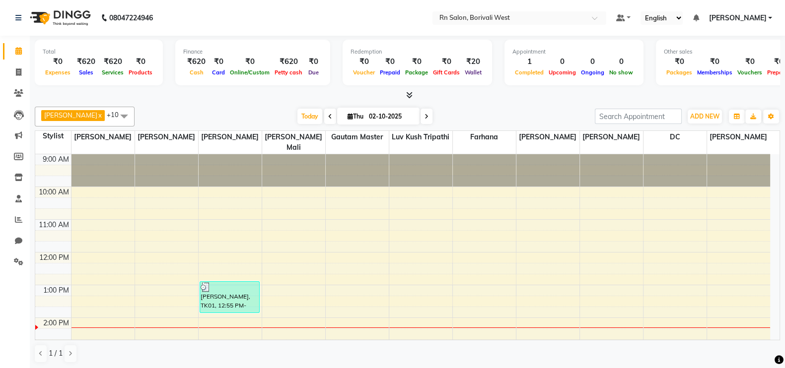
scroll to position [0, 0]
drag, startPoint x: 397, startPoint y: 392, endPoint x: 422, endPoint y: 366, distance: 36.2
click at [422, 366] on div "Total ₹0 Expenses ₹620 Sales ₹620 Services ₹0 Products Finance ₹620 Cash ₹0 Car…" at bounding box center [407, 202] width 755 height 334
drag, startPoint x: 0, startPoint y: 324, endPoint x: 0, endPoint y: 252, distance: 72.0
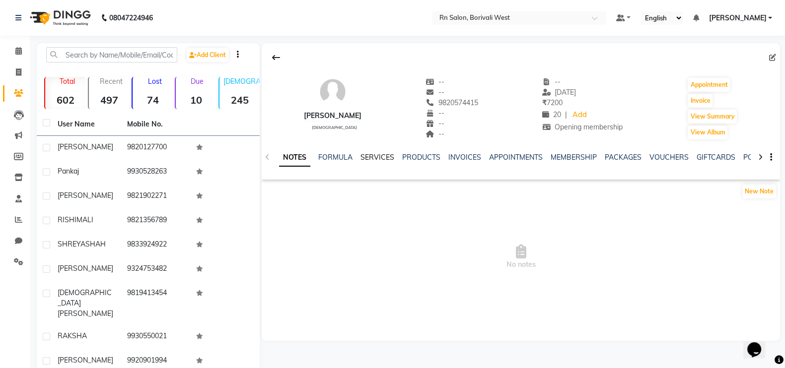
click at [378, 156] on link "SERVICES" at bounding box center [377, 157] width 34 height 9
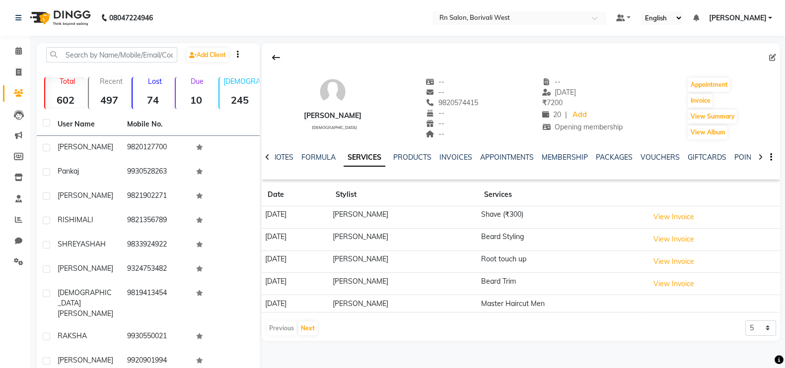
scroll to position [53, 0]
